Goal: Task Accomplishment & Management: Use online tool/utility

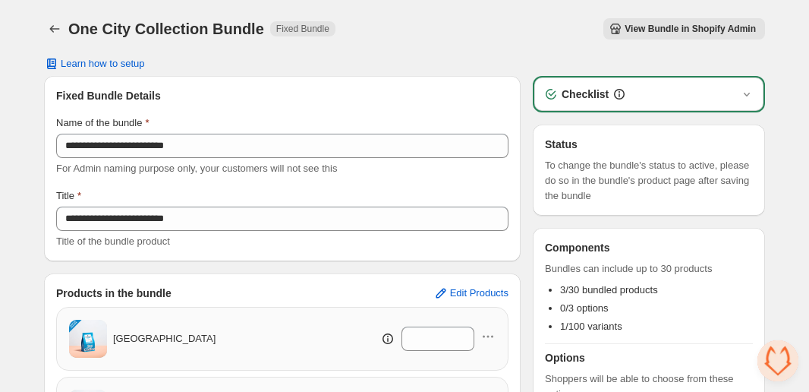
click at [626, 19] on button "View Bundle in Shopify Admin" at bounding box center [685, 28] width 162 height 21
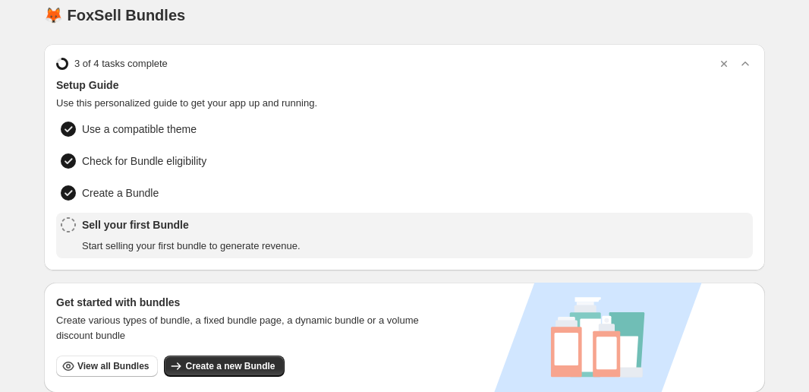
scroll to position [15, 0]
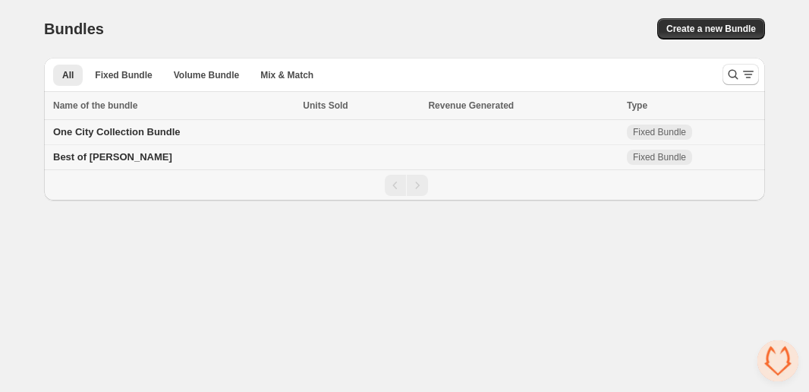
click at [159, 138] on td "One City Collection Bundle" at bounding box center [171, 132] width 254 height 25
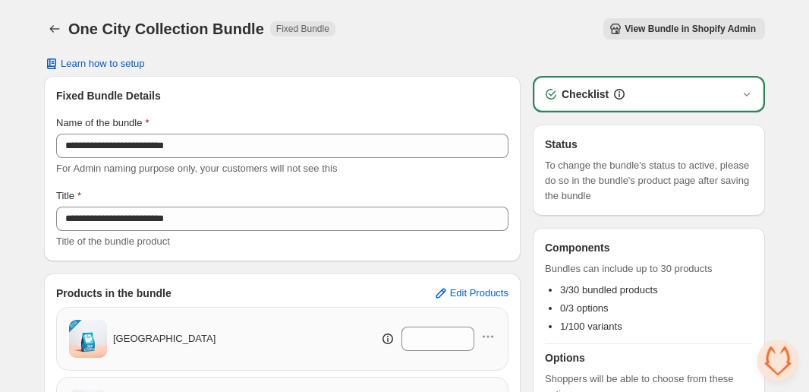
click at [659, 25] on span "View Bundle in Shopify Admin" at bounding box center [690, 29] width 131 height 12
